Goal: Task Accomplishment & Management: Use online tool/utility

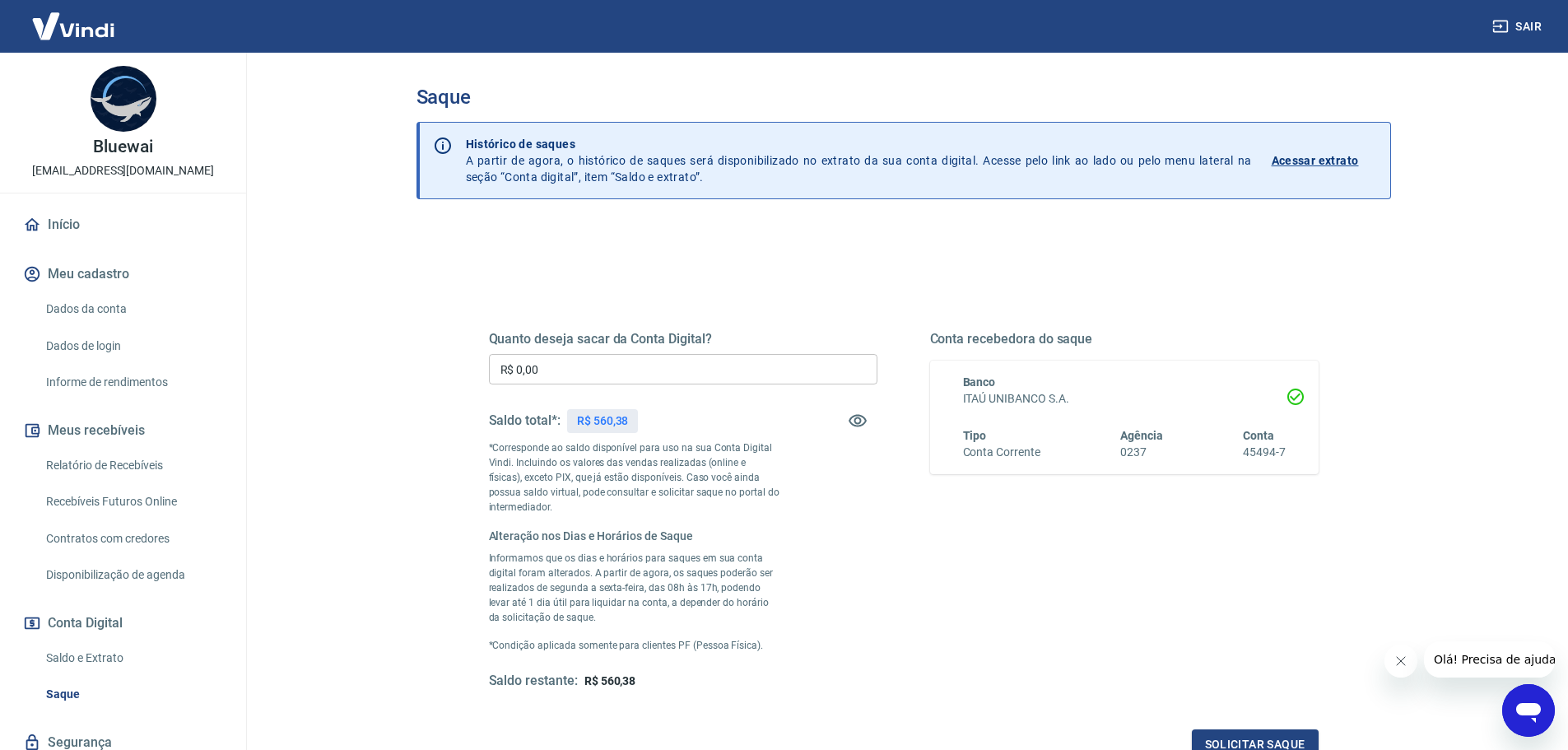
click at [601, 365] on input "R$ 0,00" at bounding box center [683, 369] width 388 height 30
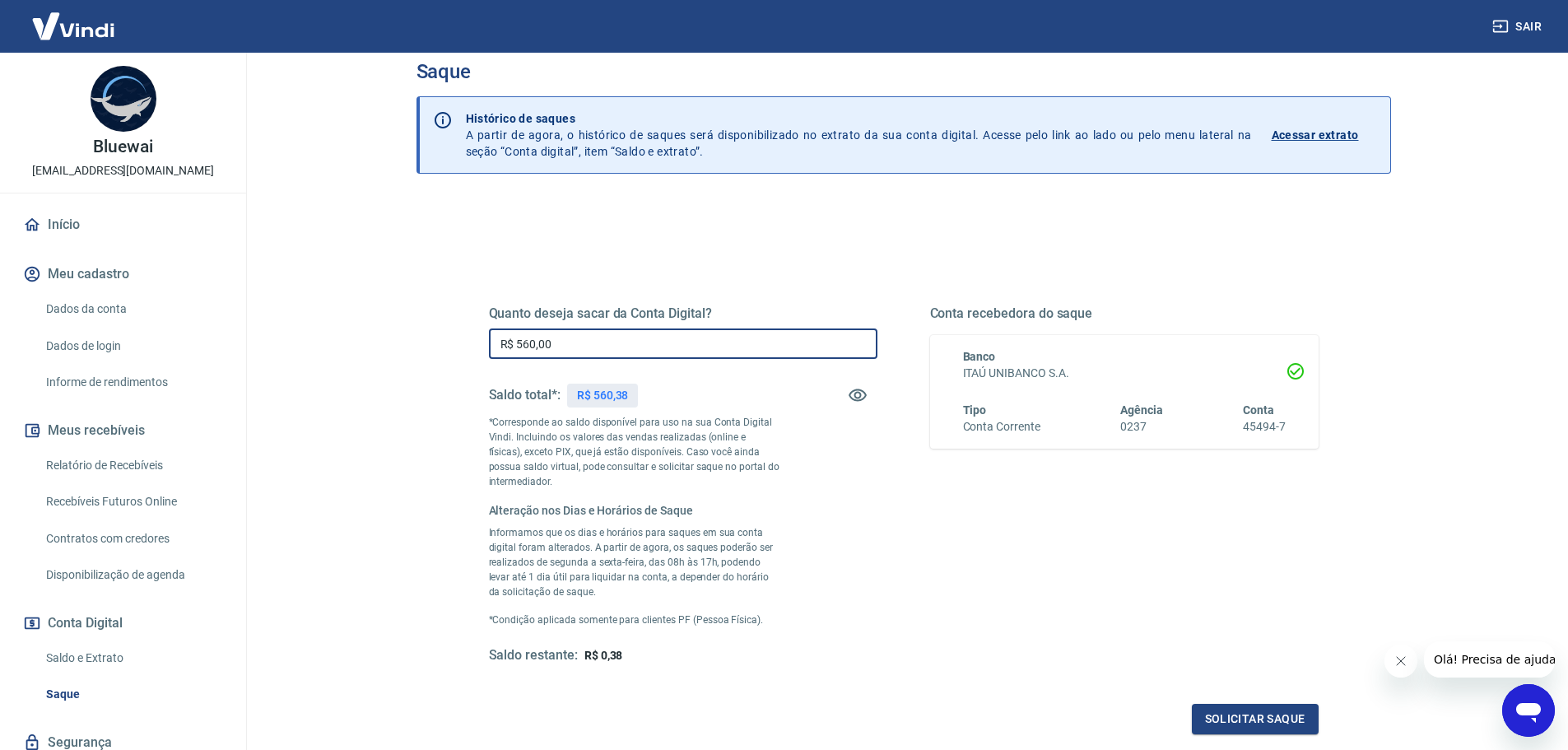
scroll to position [82, 0]
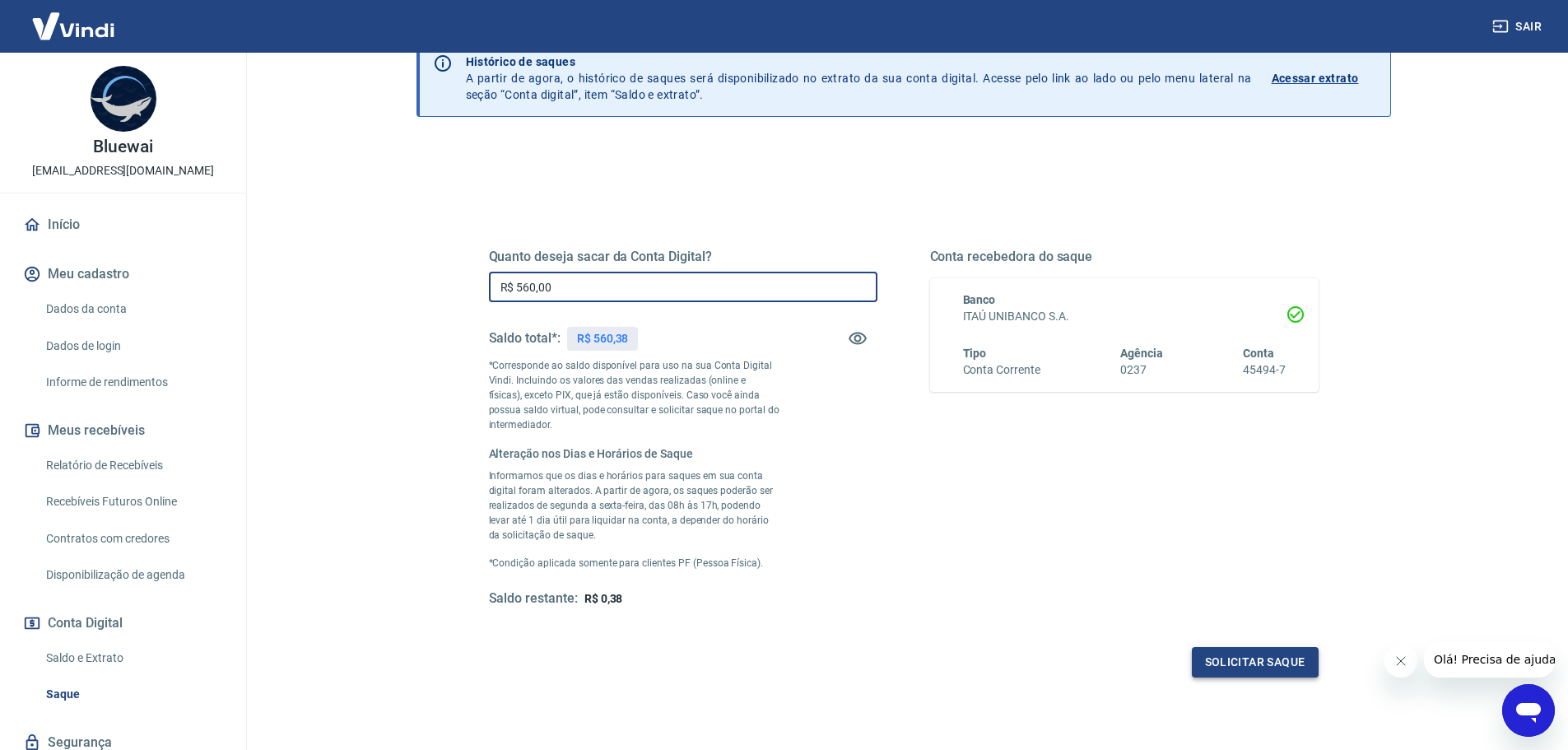
type input "R$ 560,00"
click at [1275, 666] on button "Solicitar saque" at bounding box center [1255, 662] width 127 height 30
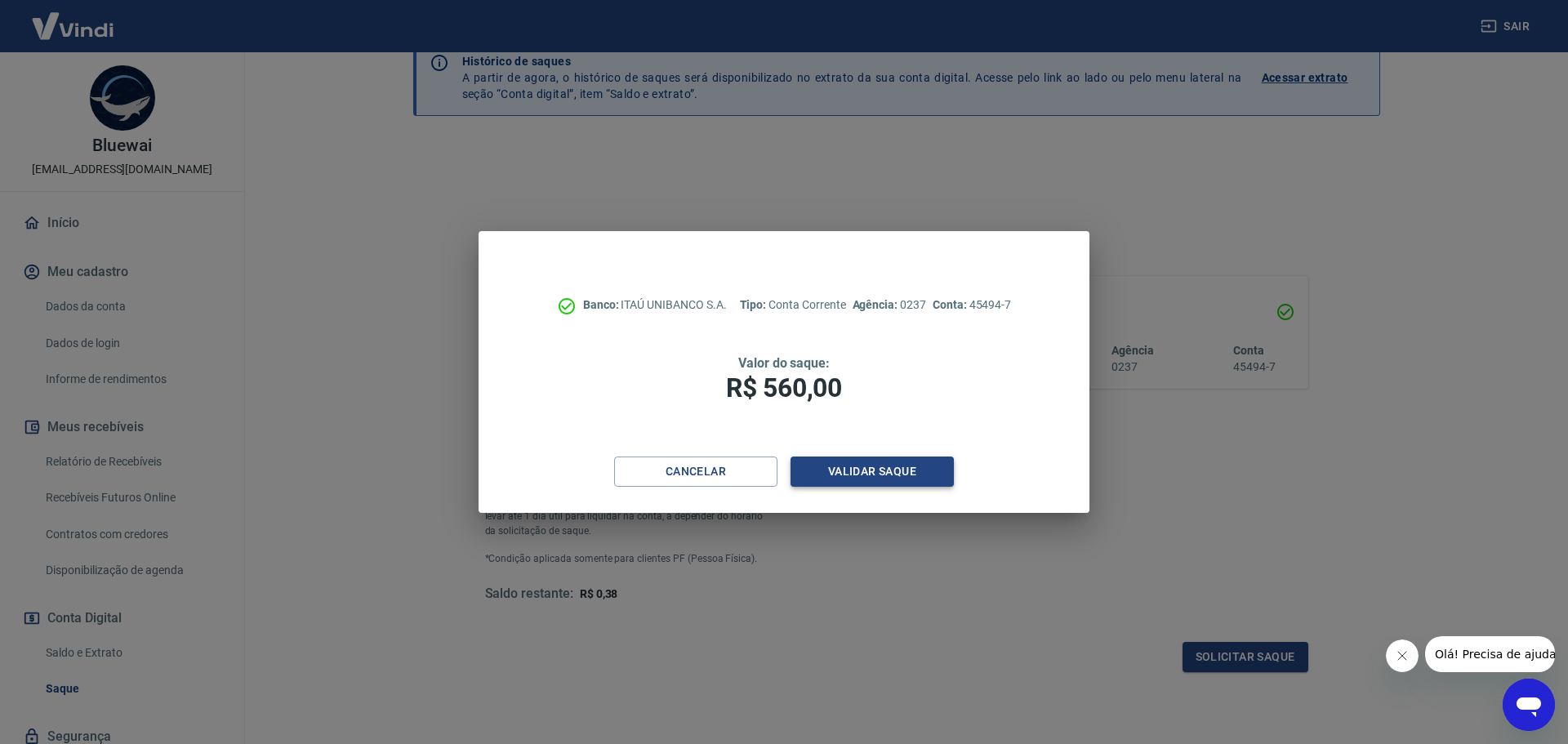
click at [834, 470] on button "Validar saque" at bounding box center [872, 471] width 163 height 30
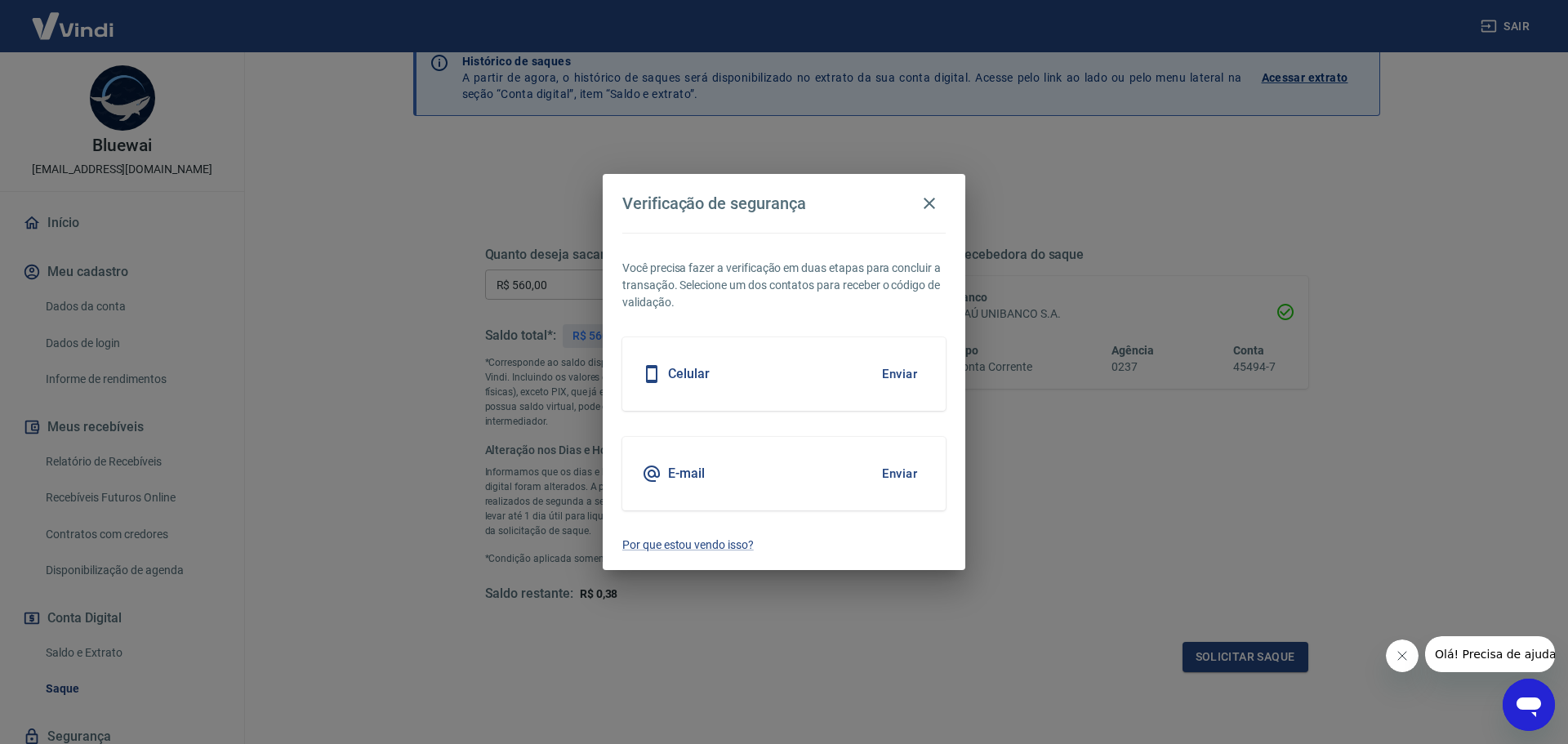
click at [896, 474] on button "Enviar" at bounding box center [900, 474] width 53 height 35
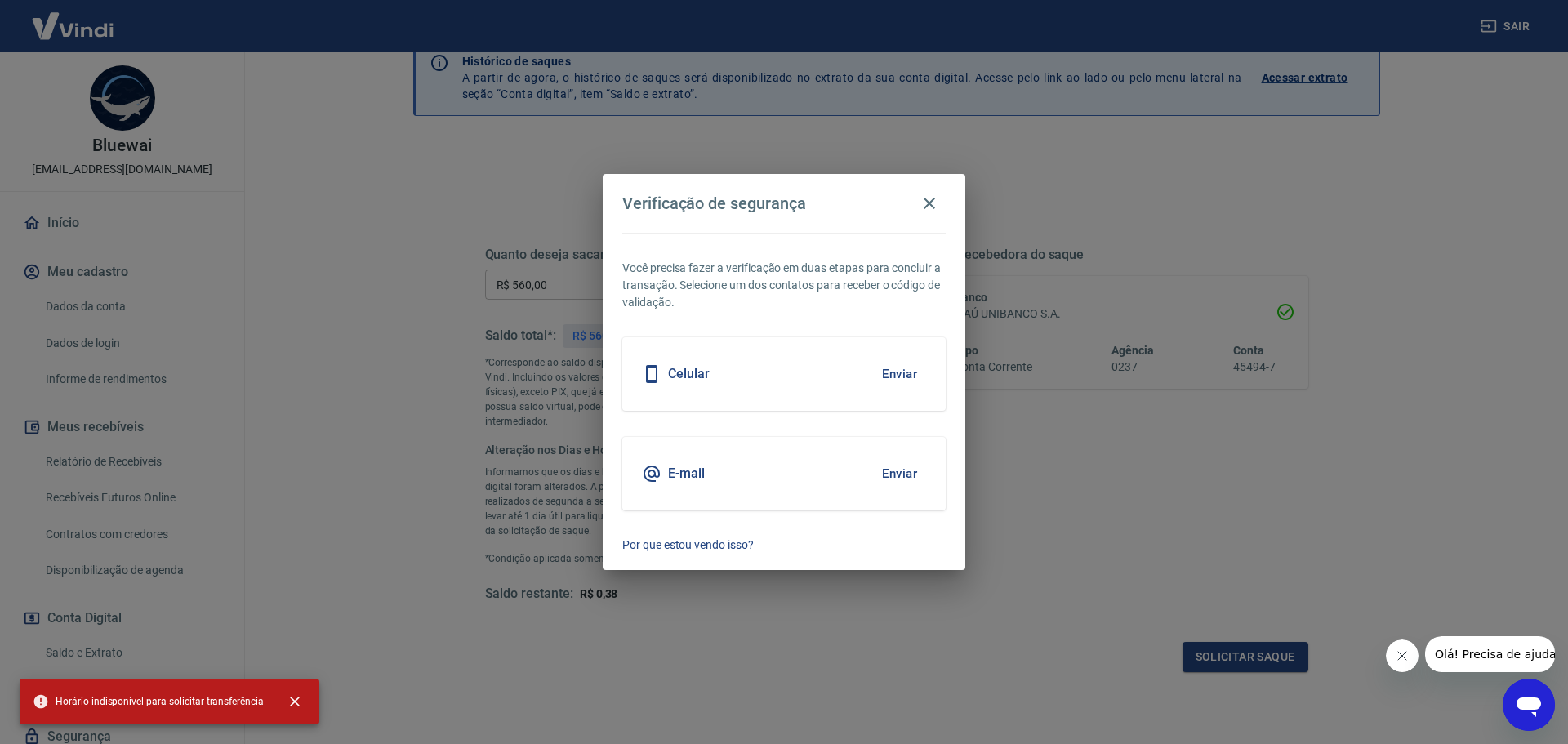
click at [896, 474] on button "Enviar" at bounding box center [900, 474] width 53 height 35
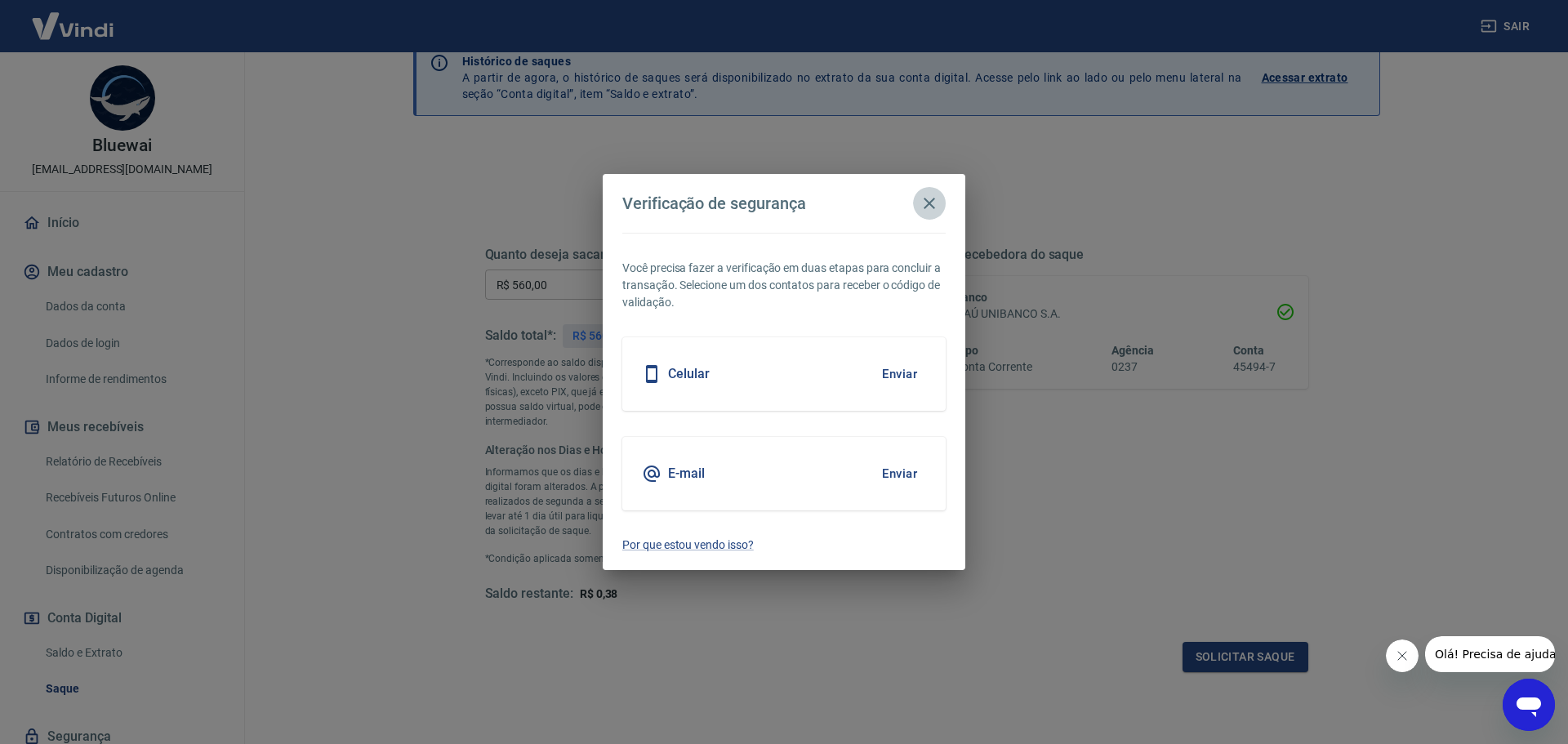
drag, startPoint x: 929, startPoint y: 206, endPoint x: 1277, endPoint y: 162, distance: 350.8
click at [929, 205] on icon "button" at bounding box center [929, 203] width 19 height 19
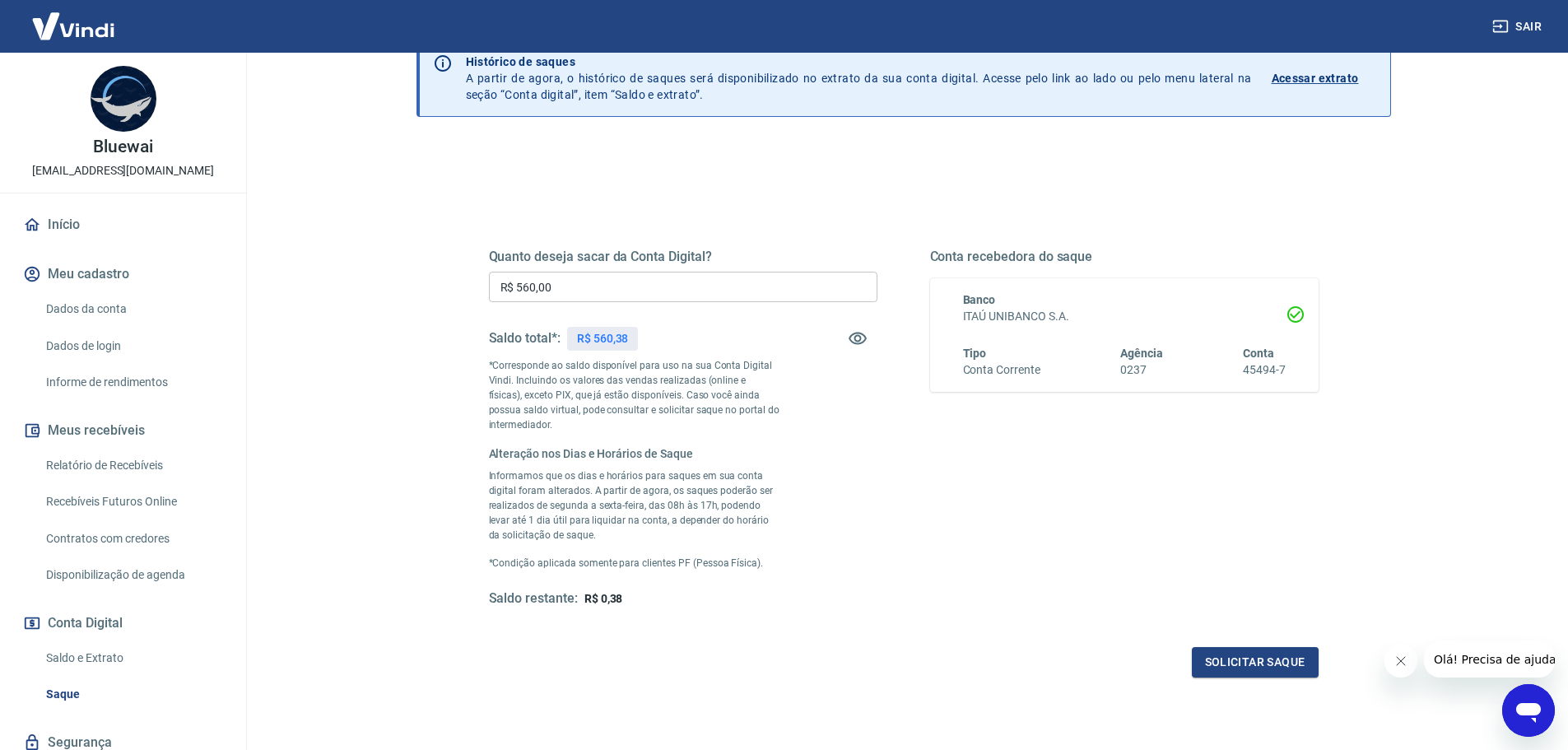
click at [669, 312] on div "Quanto deseja sacar da Conta Digital? R$ 560,00 ​ Saldo total*: R$ 560,38 *Corr…" at bounding box center [683, 428] width 388 height 359
click at [857, 340] on icon "button" at bounding box center [858, 339] width 18 height 12
click at [857, 340] on icon "button" at bounding box center [858, 339] width 18 height 16
click at [61, 219] on link "Início" at bounding box center [122, 225] width 207 height 36
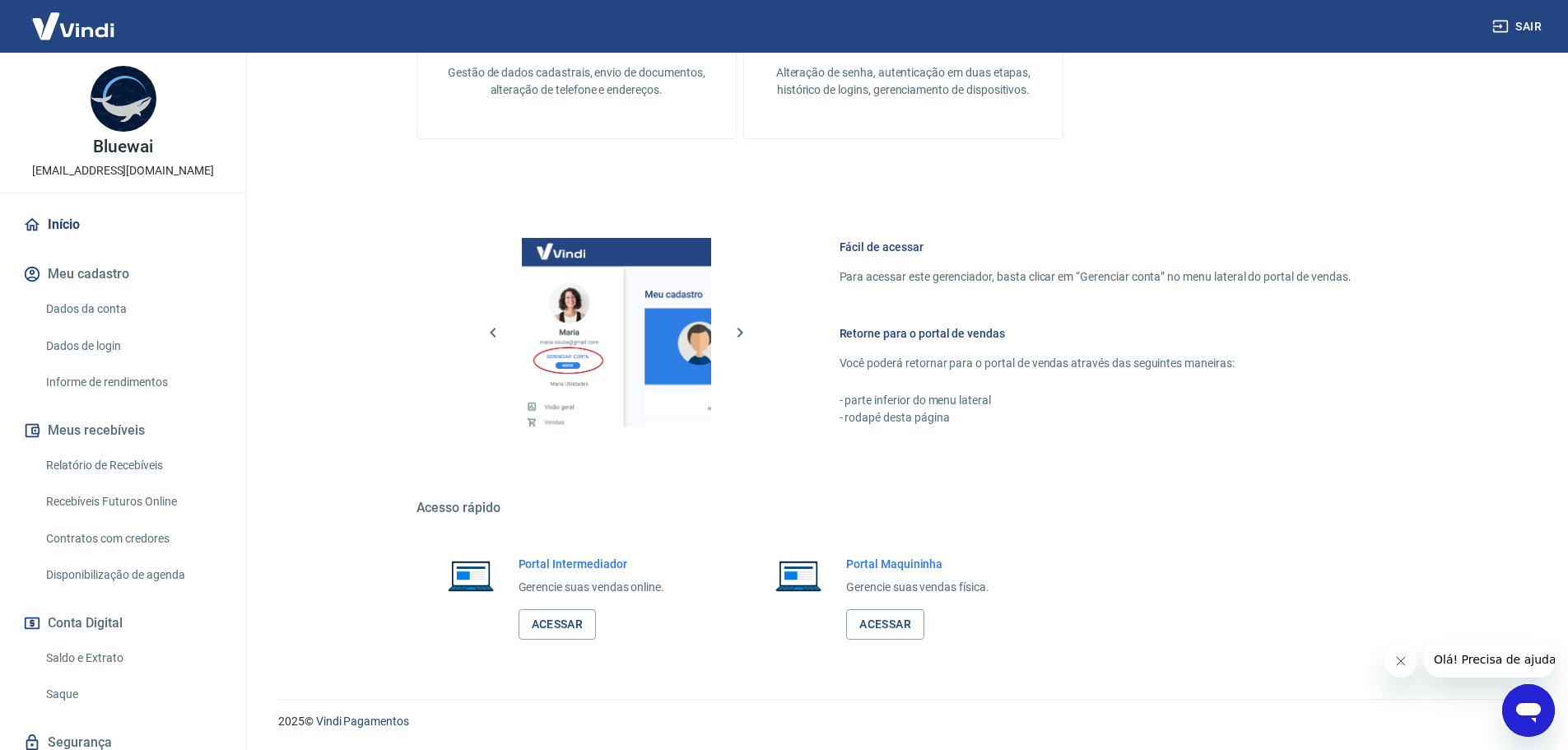
scroll to position [463, 0]
